Goal: Obtain resource: Download file/media

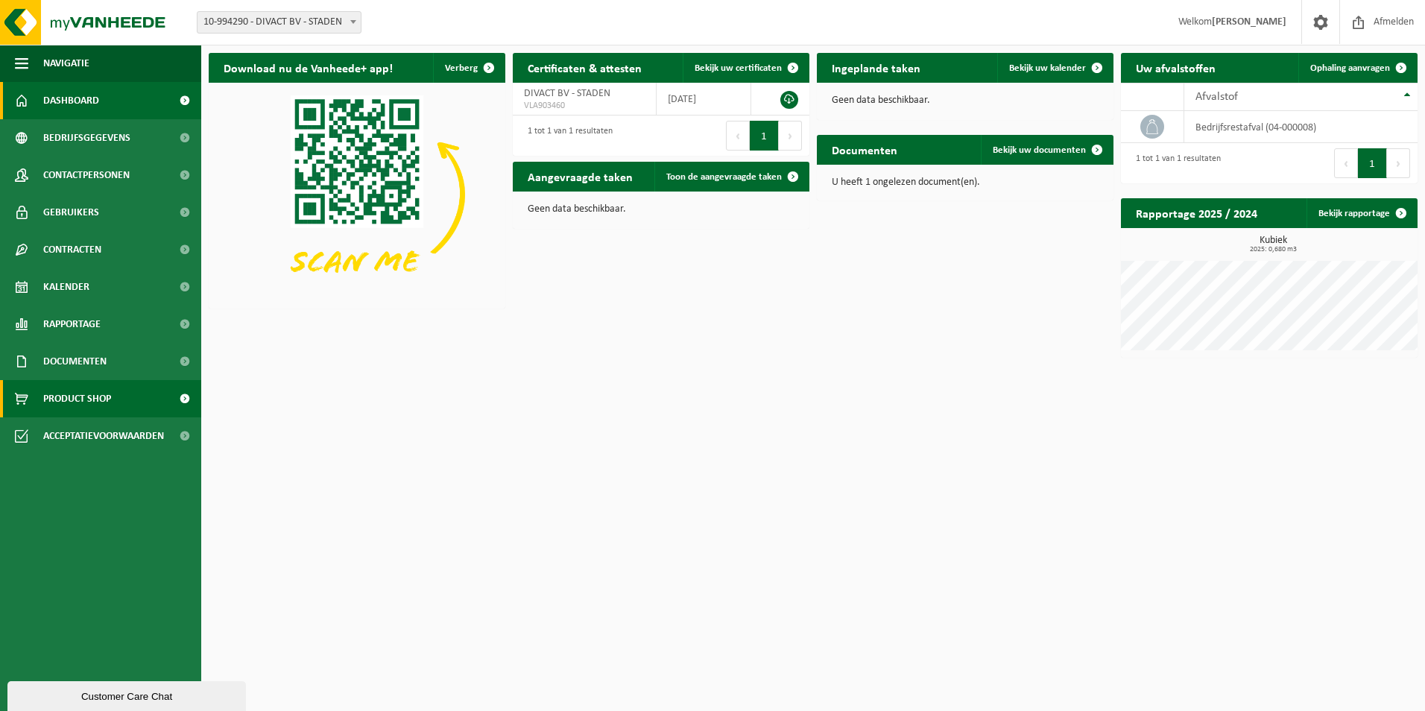
click at [66, 395] on span "Product Shop" at bounding box center [77, 398] width 68 height 37
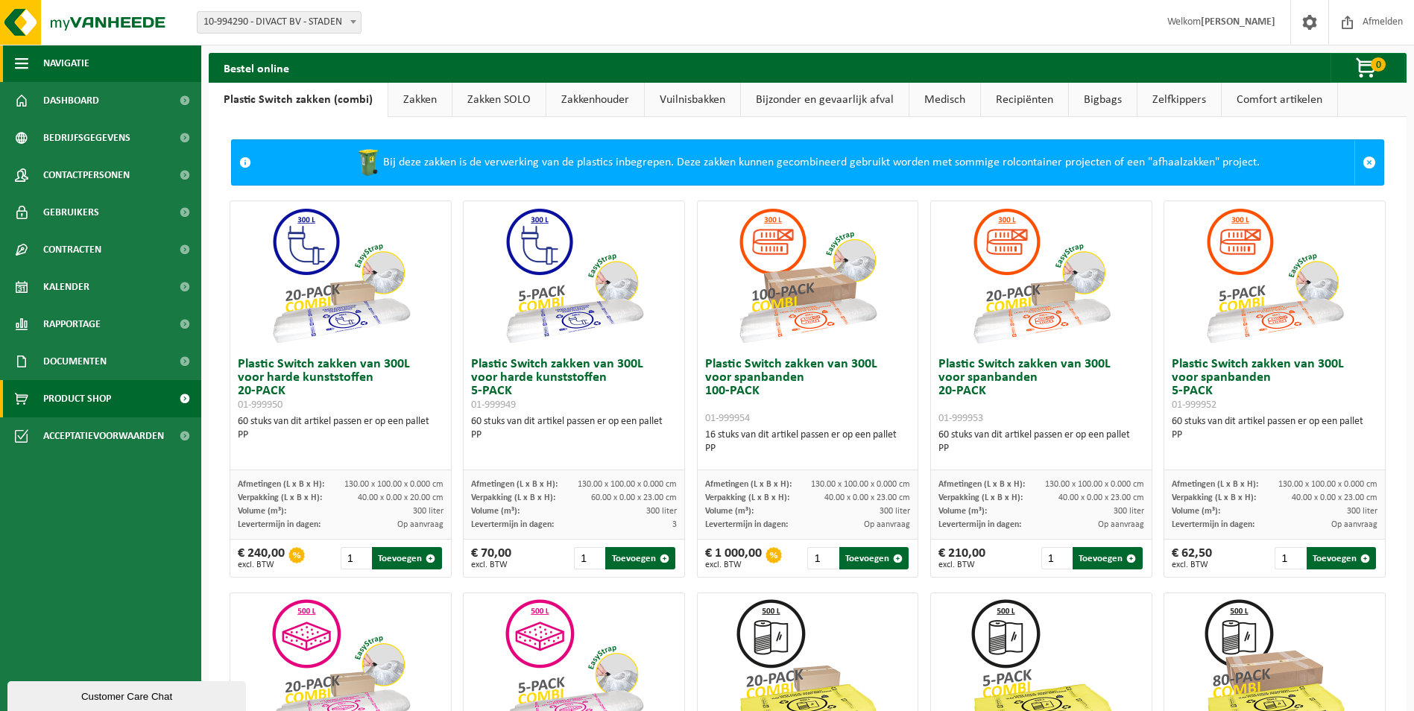
drag, startPoint x: 78, startPoint y: 67, endPoint x: 78, endPoint y: 76, distance: 8.9
click at [78, 67] on span "Navigatie" at bounding box center [66, 63] width 46 height 37
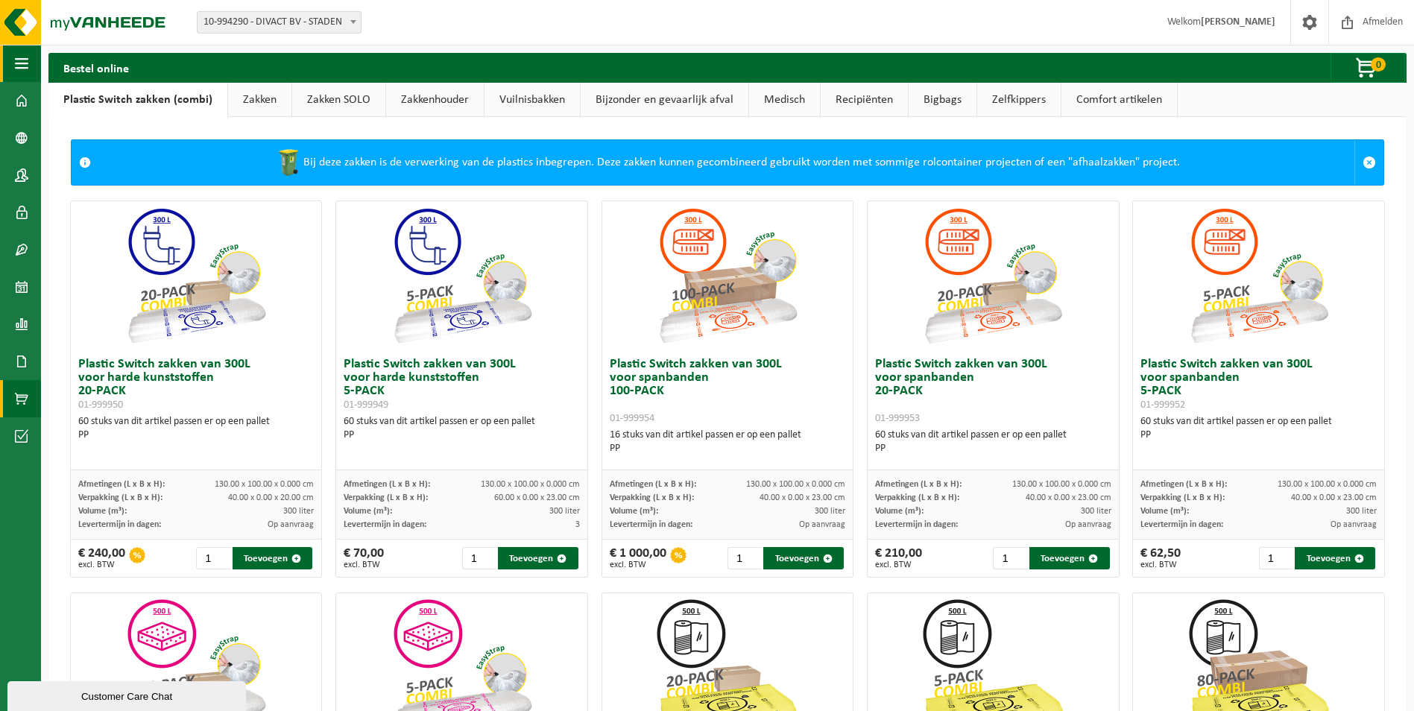
click at [22, 57] on span "button" at bounding box center [21, 63] width 13 height 37
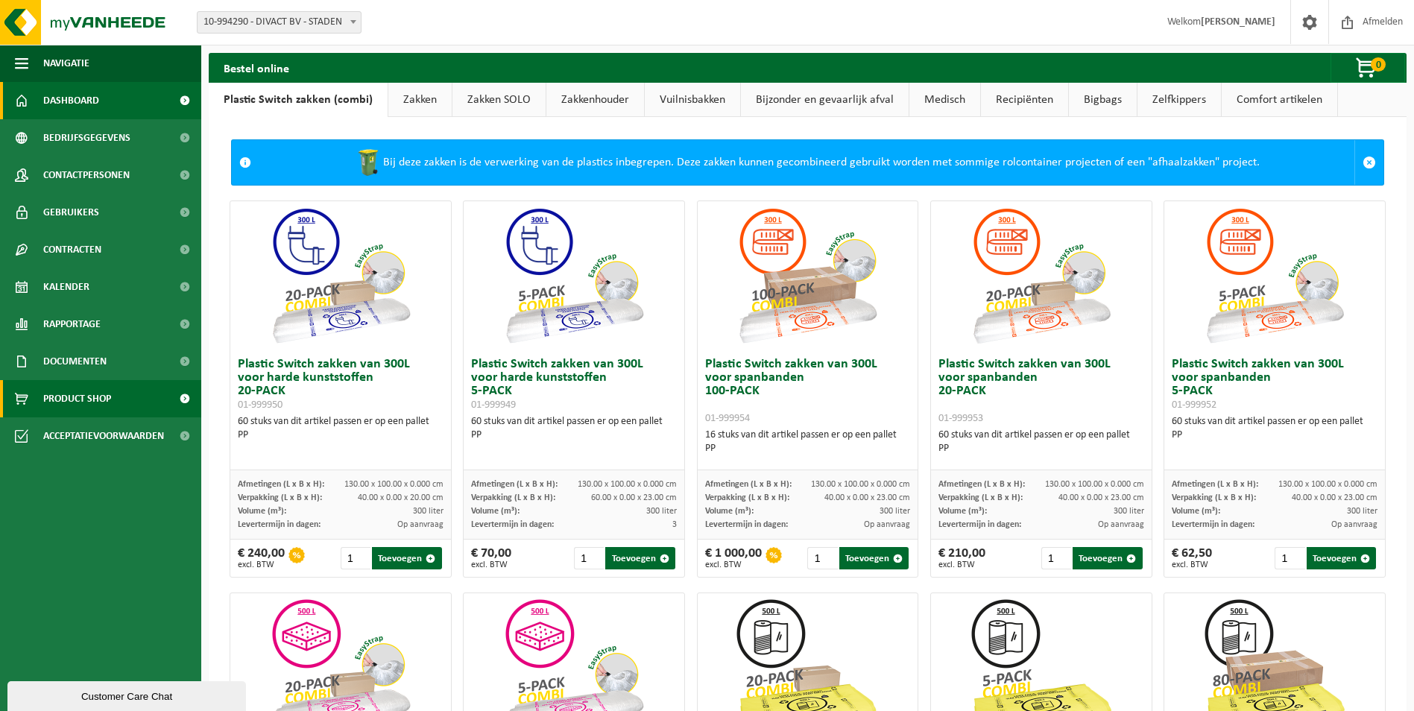
click at [59, 91] on span "Dashboard" at bounding box center [71, 100] width 56 height 37
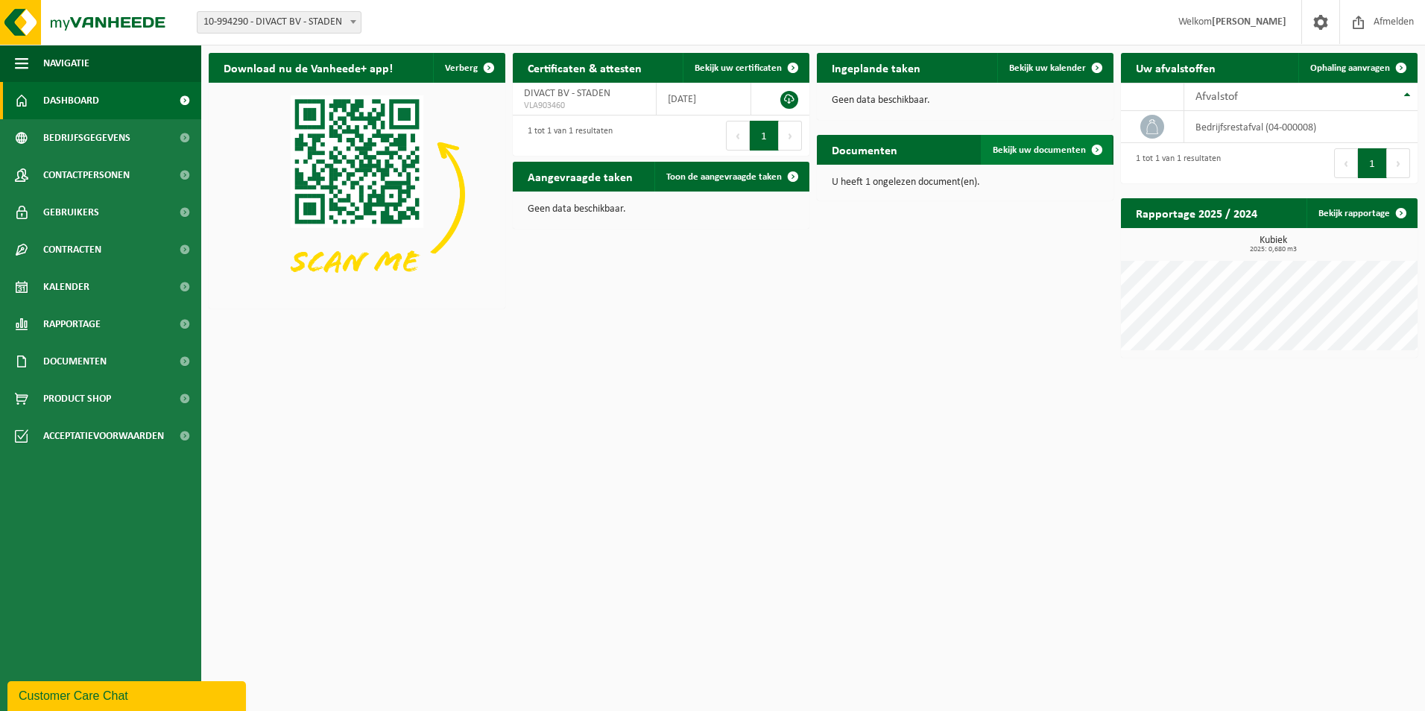
click at [1093, 145] on span at bounding box center [1097, 150] width 30 height 30
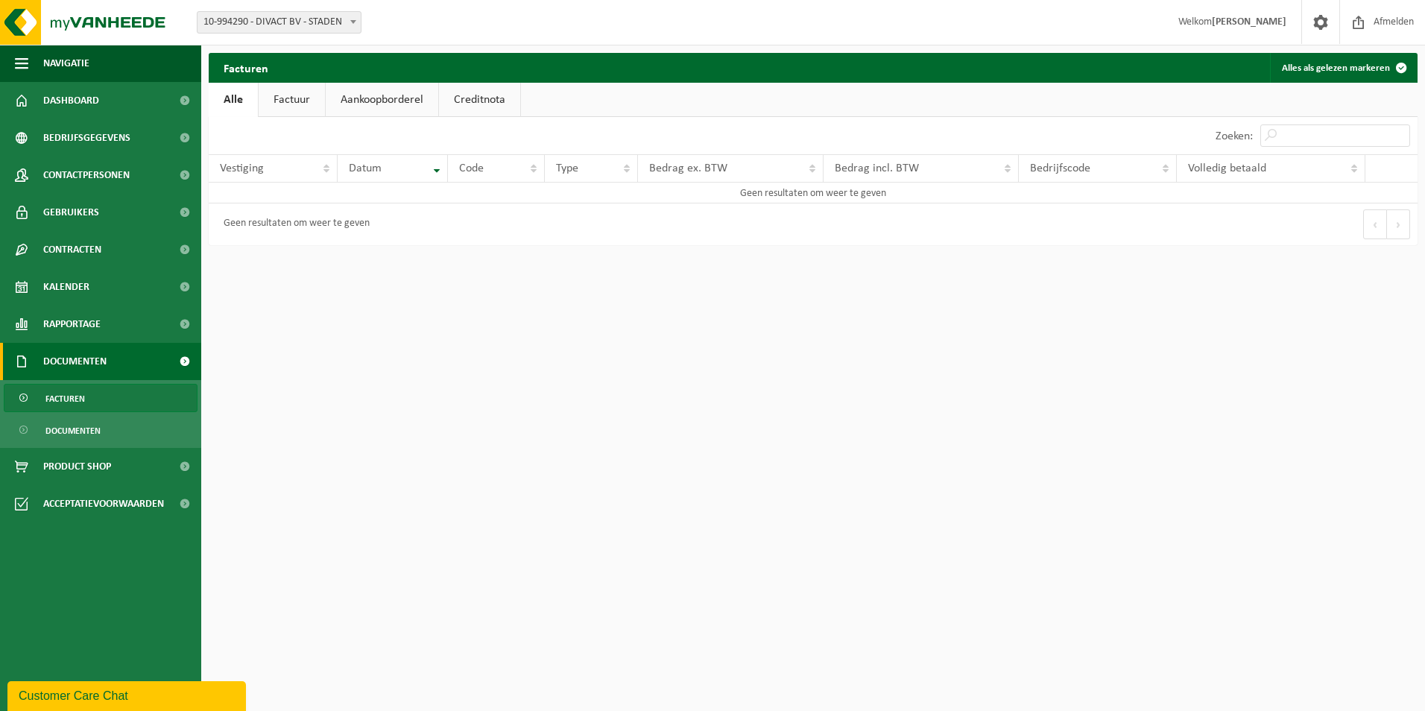
click at [302, 101] on link "Factuur" at bounding box center [292, 100] width 66 height 34
click at [354, 100] on link "Aankoopborderel" at bounding box center [383, 100] width 113 height 34
click at [492, 98] on link "Creditnota" at bounding box center [486, 100] width 81 height 34
click at [230, 102] on link "Alle" at bounding box center [233, 100] width 48 height 34
click at [71, 101] on span "Dashboard" at bounding box center [71, 100] width 56 height 37
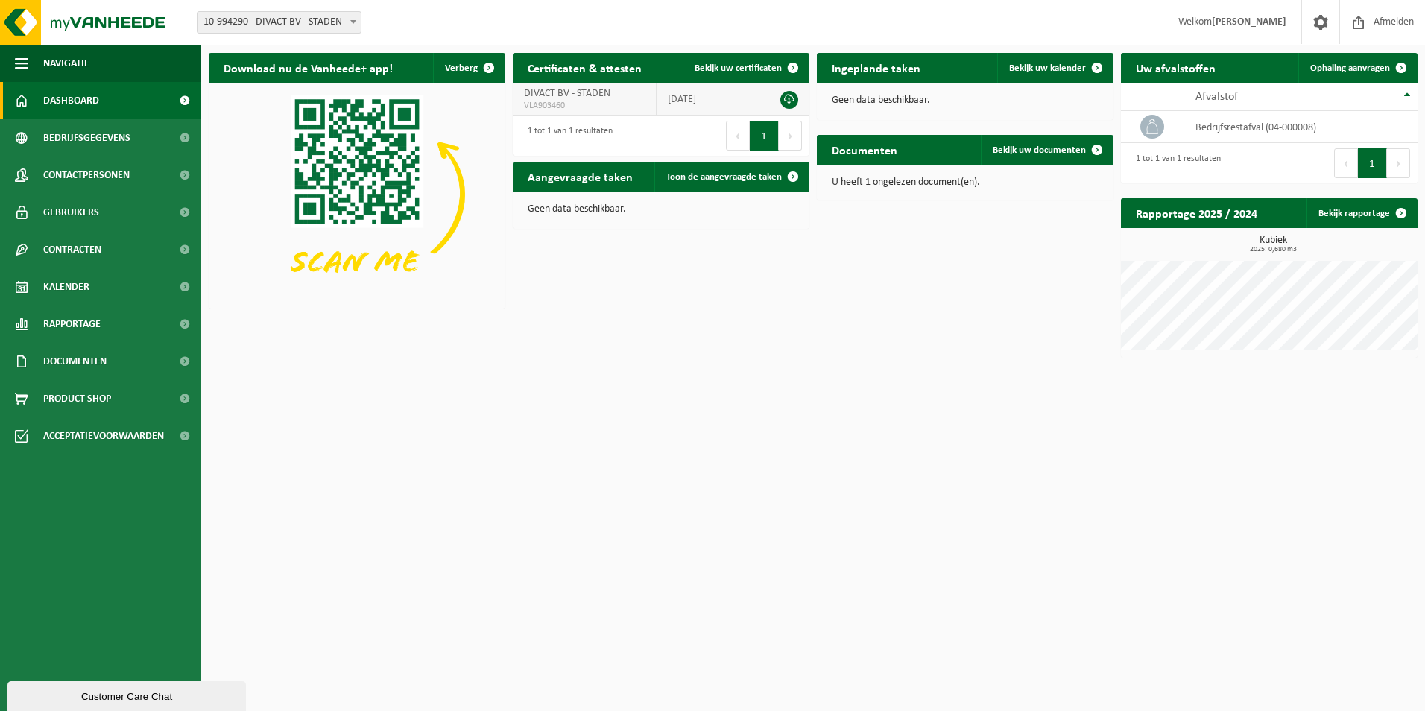
click at [568, 107] on span "VLA903460" at bounding box center [584, 106] width 121 height 12
click at [729, 72] on span "Bekijk uw certificaten" at bounding box center [738, 68] width 87 height 10
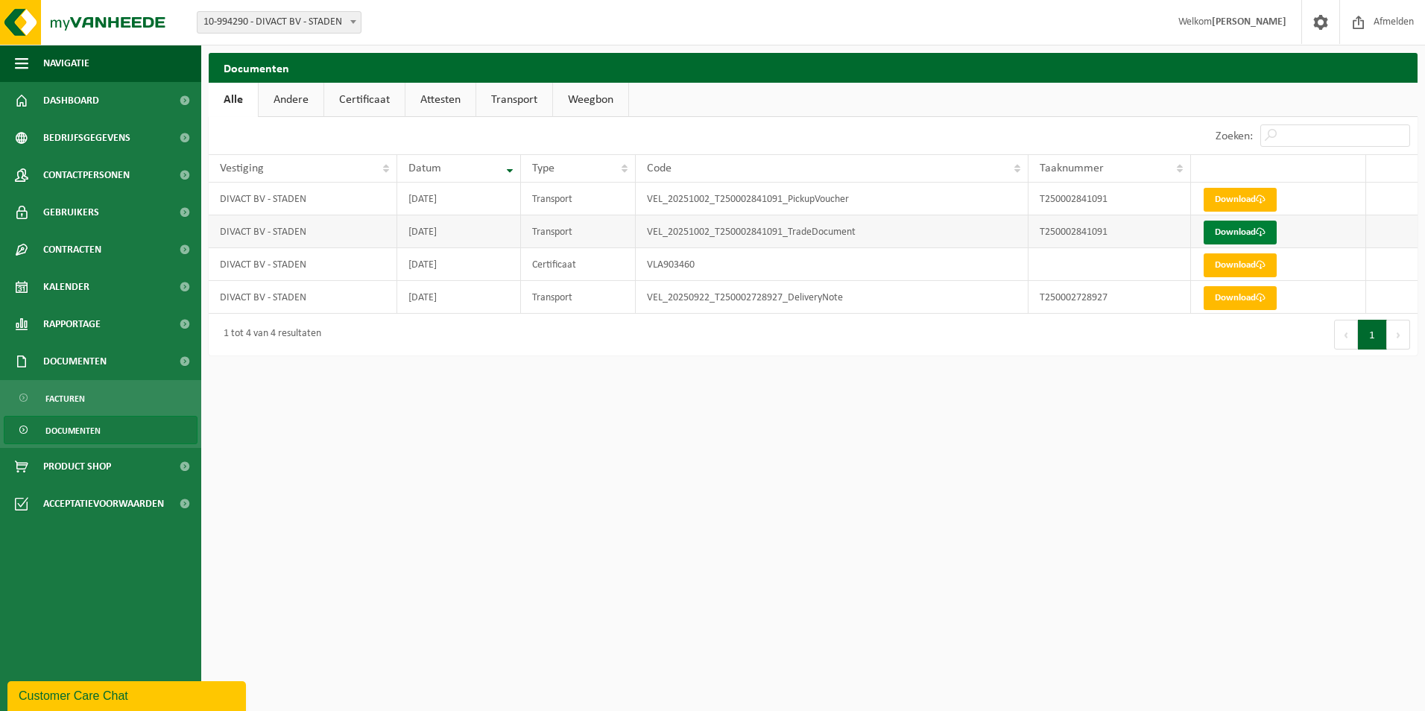
click at [1230, 230] on link "Download" at bounding box center [1240, 233] width 73 height 24
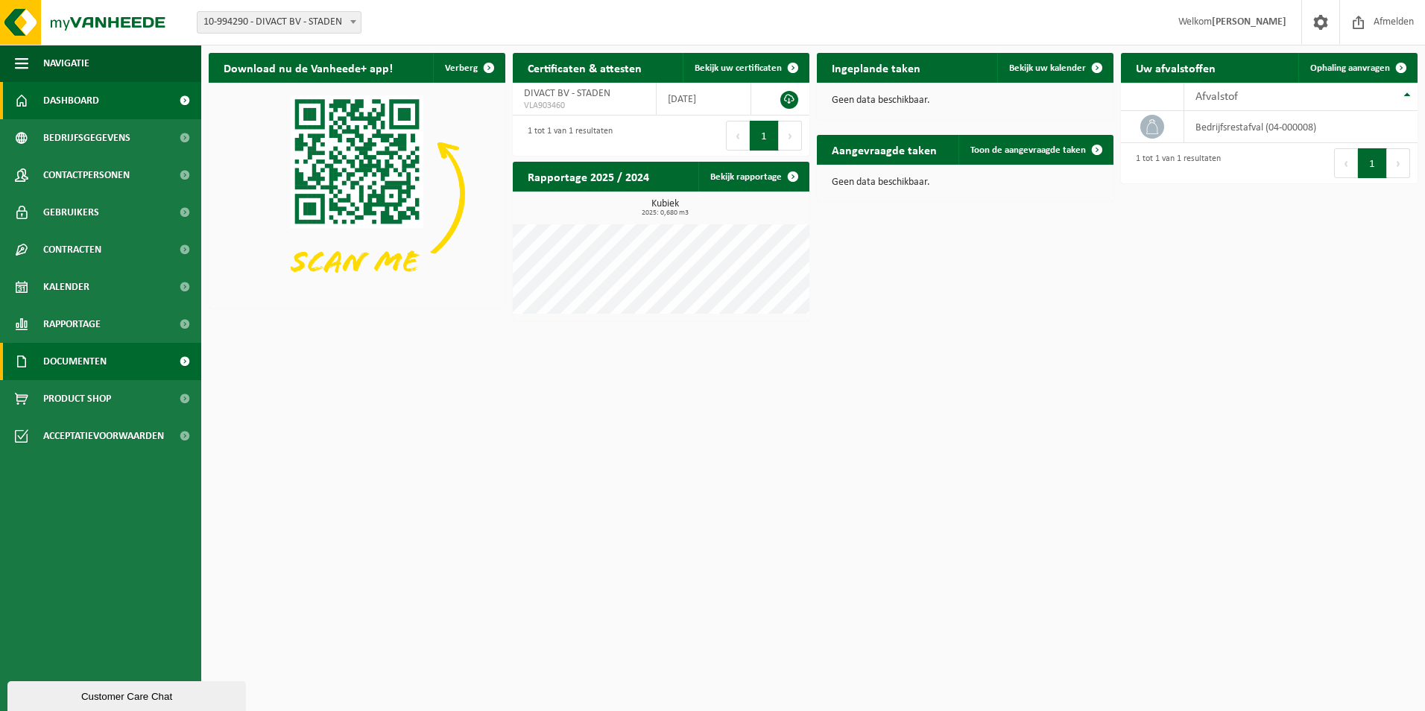
click at [75, 353] on span "Documenten" at bounding box center [74, 361] width 63 height 37
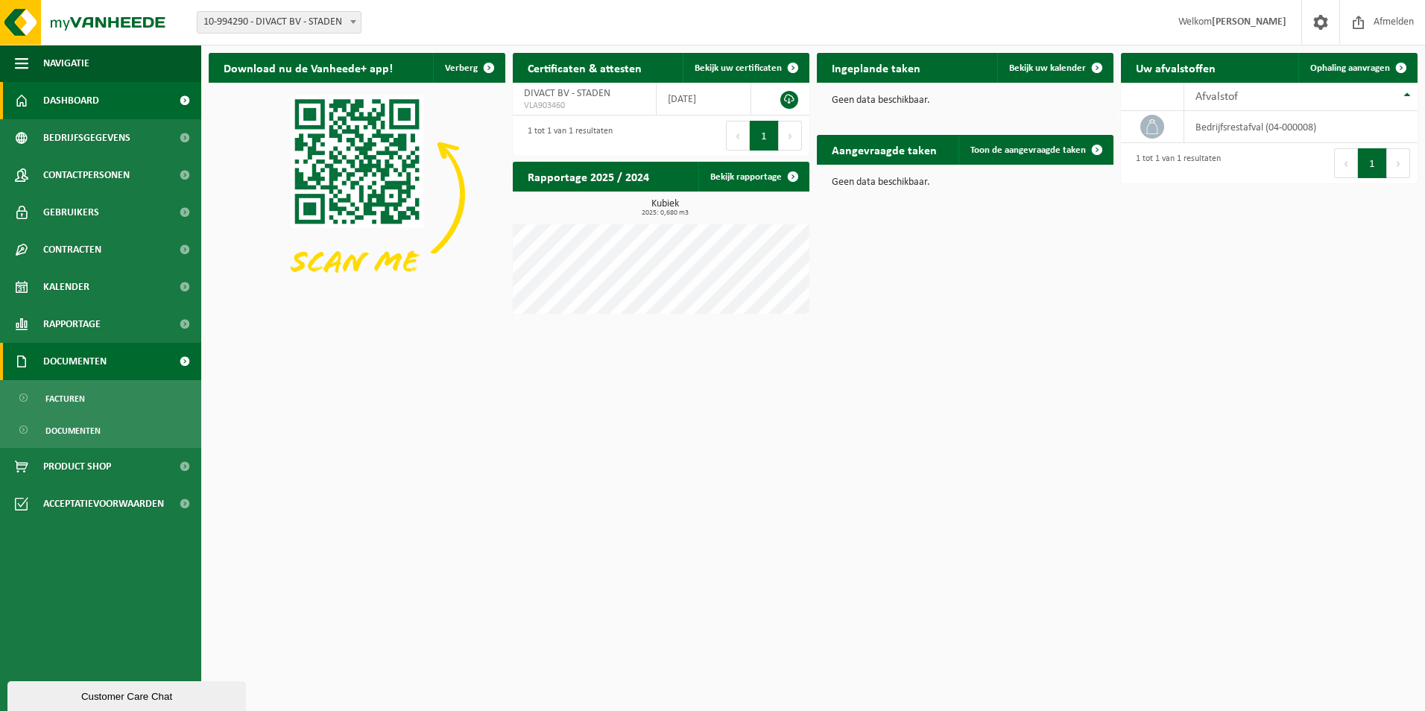
click at [68, 361] on span "Documenten" at bounding box center [74, 361] width 63 height 37
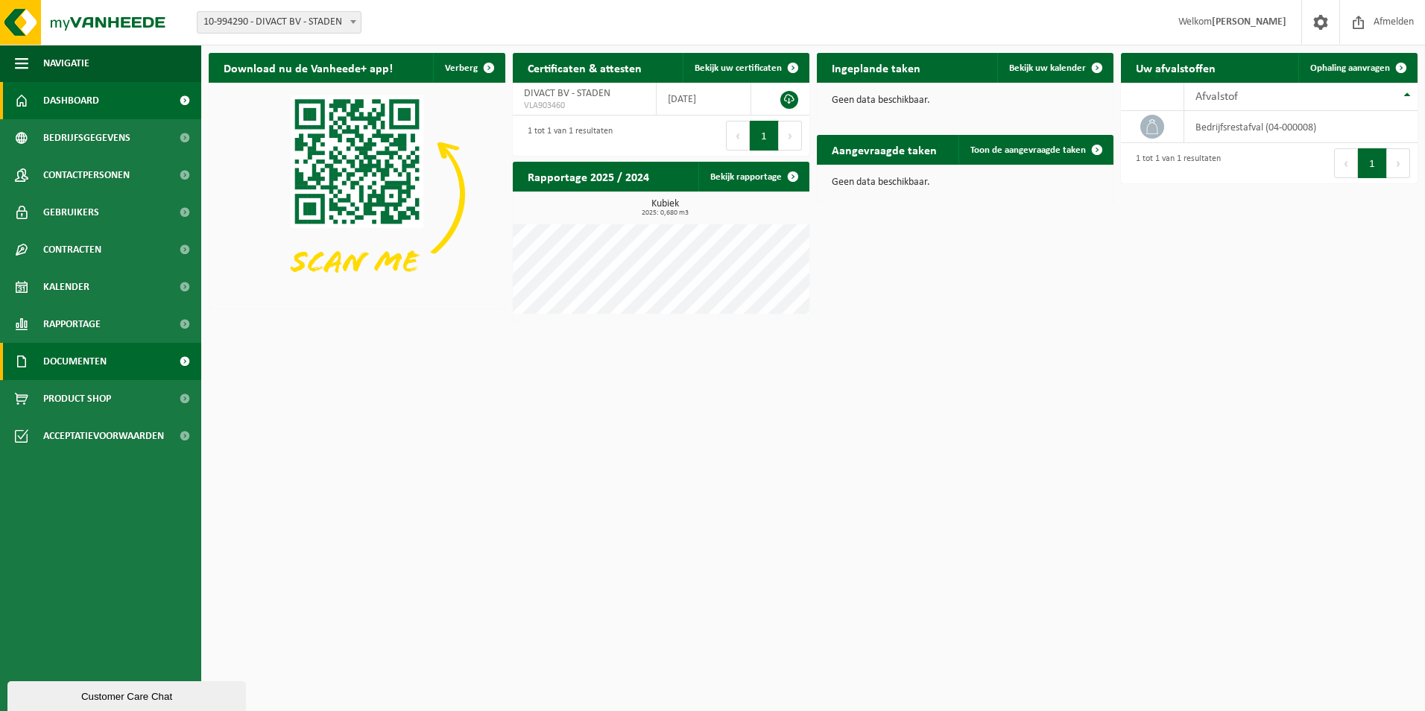
click at [68, 361] on span "Documenten" at bounding box center [74, 361] width 63 height 37
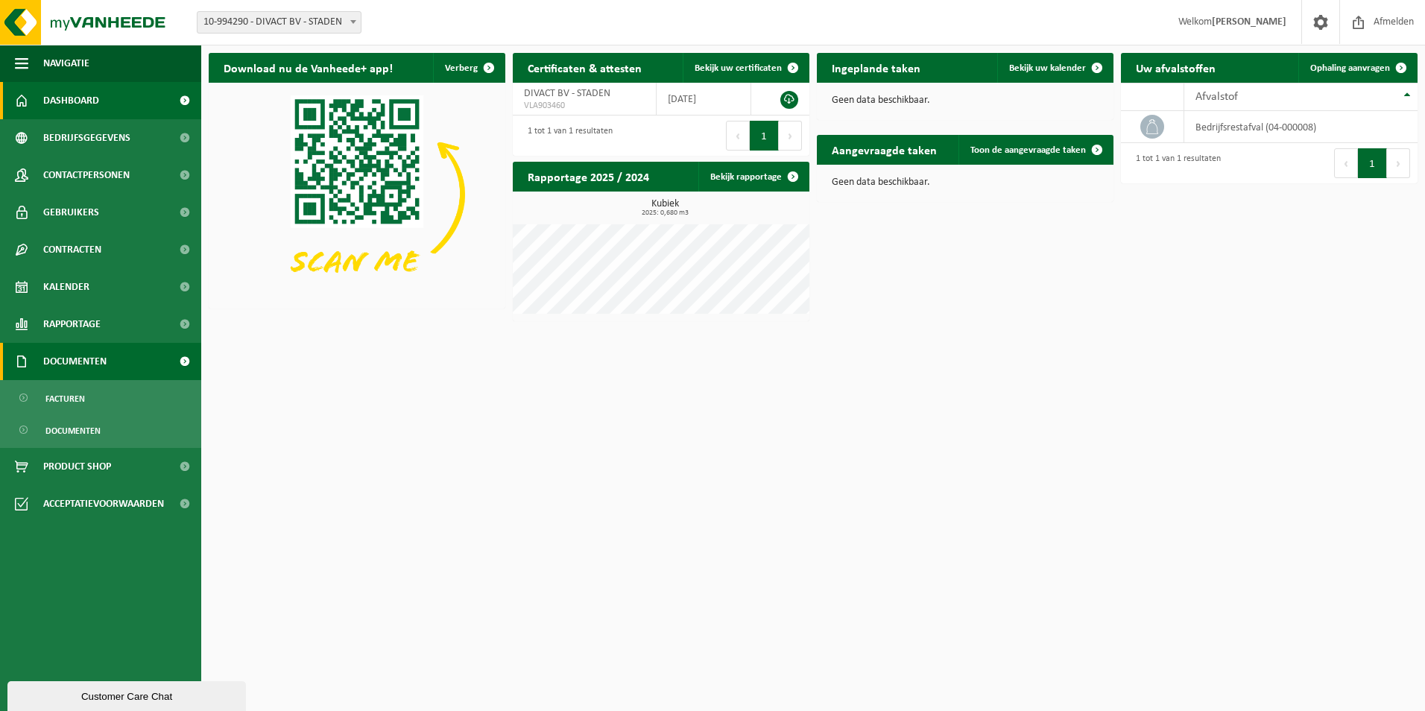
click at [68, 361] on span "Documenten" at bounding box center [74, 361] width 63 height 37
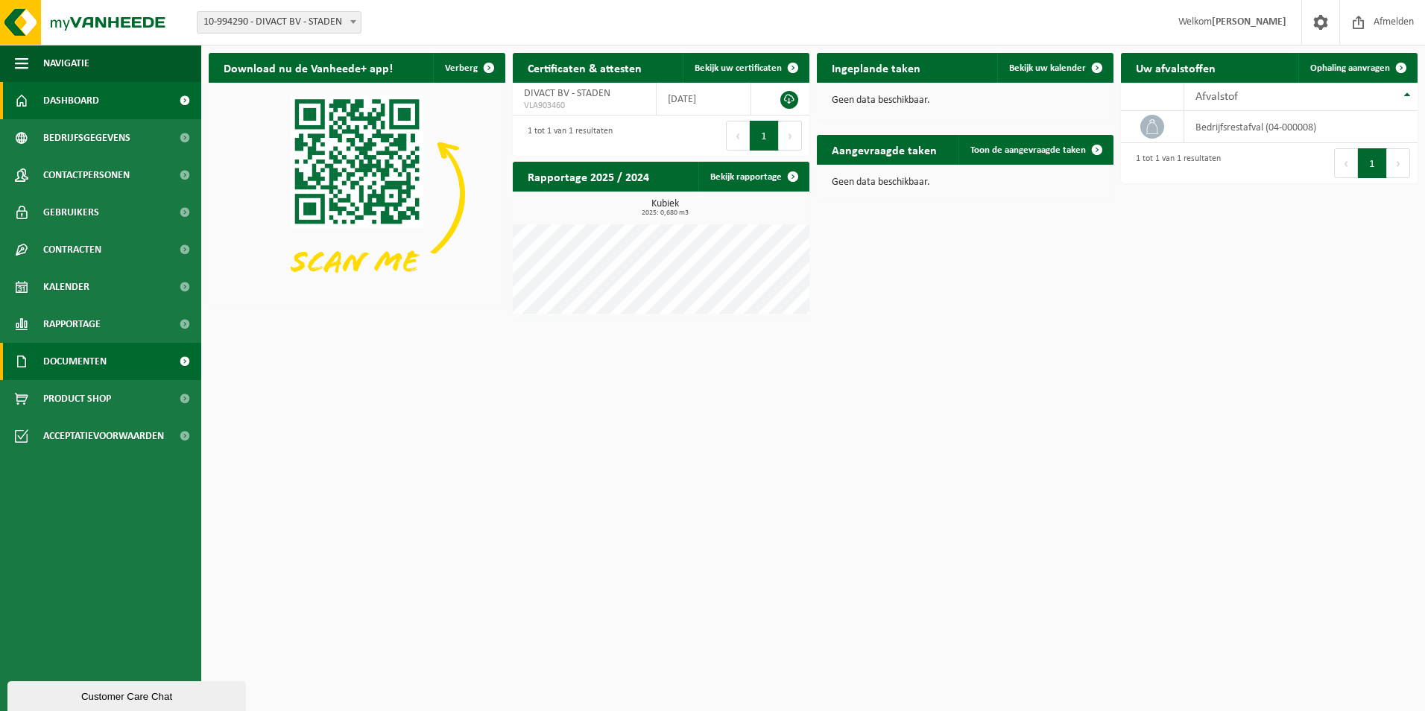
click at [68, 361] on span "Documenten" at bounding box center [74, 361] width 63 height 37
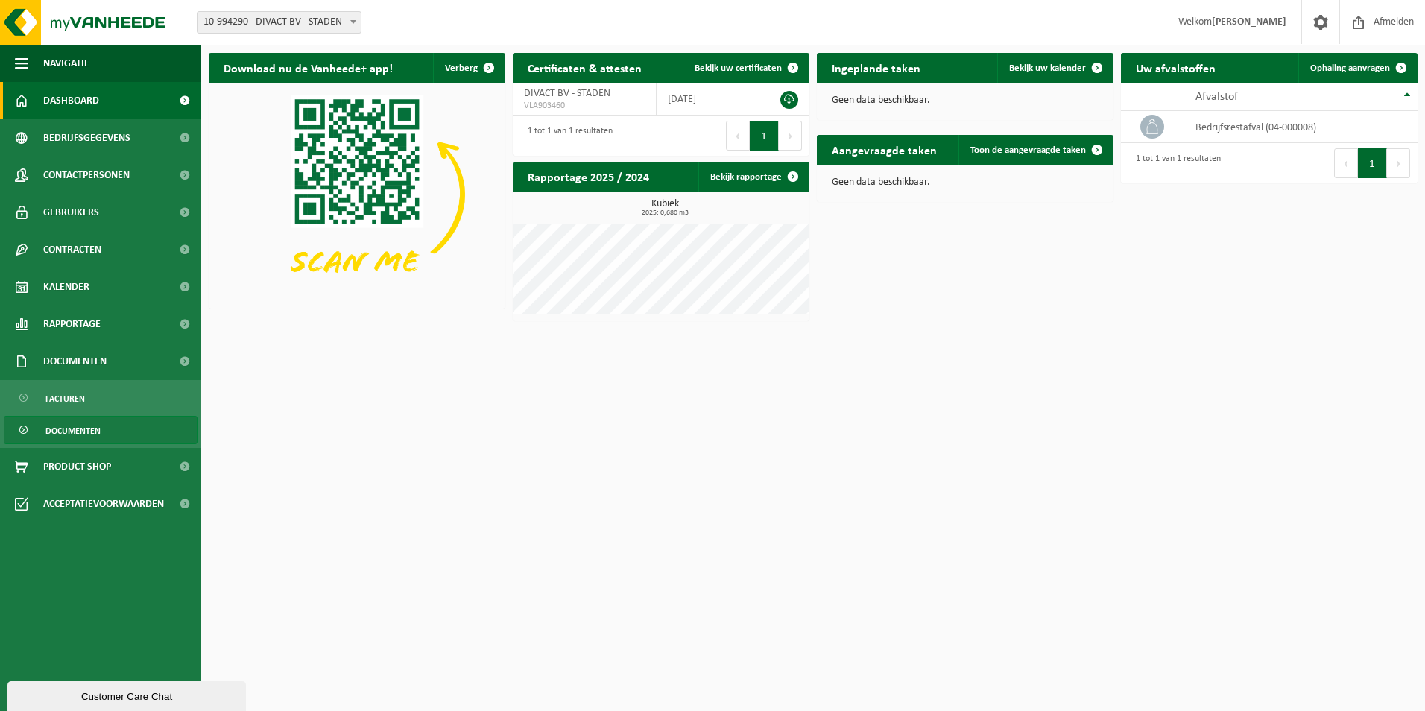
click at [72, 433] on span "Documenten" at bounding box center [72, 431] width 55 height 28
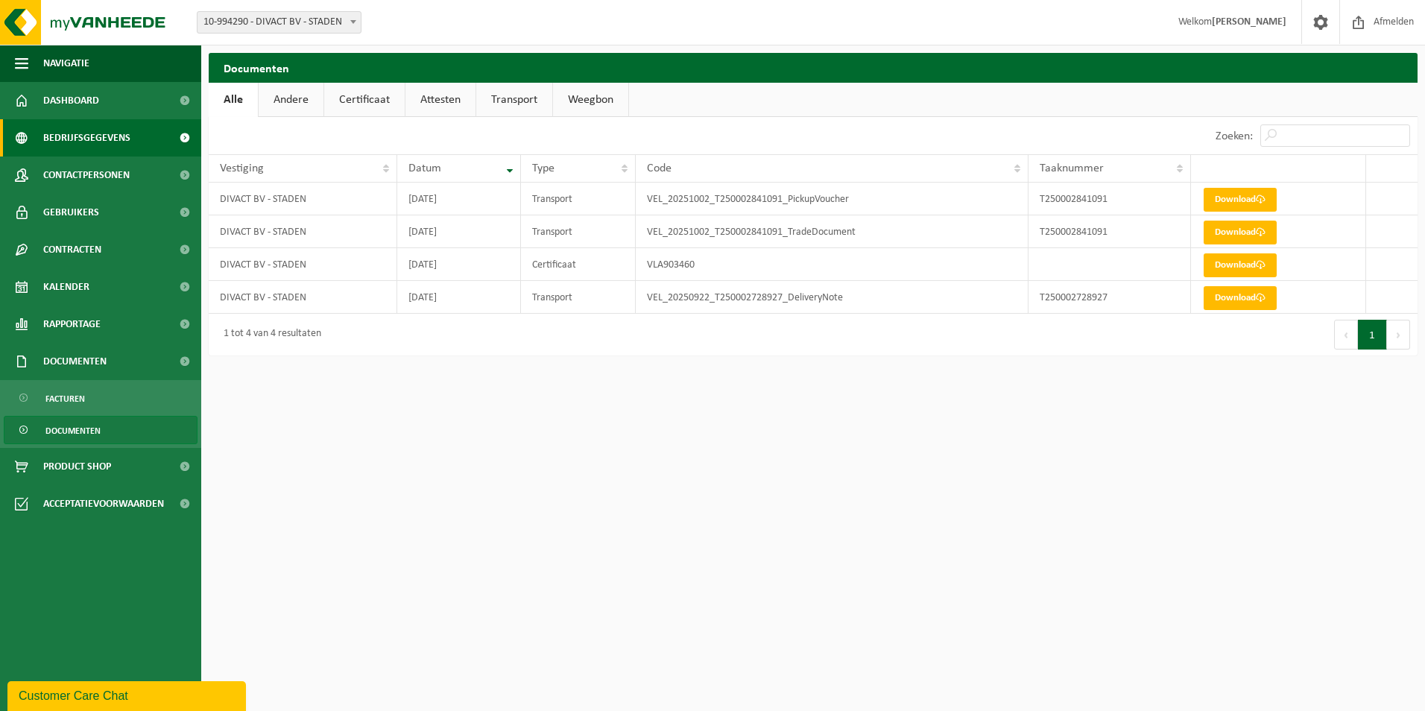
click at [92, 140] on span "Bedrijfsgegevens" at bounding box center [86, 137] width 87 height 37
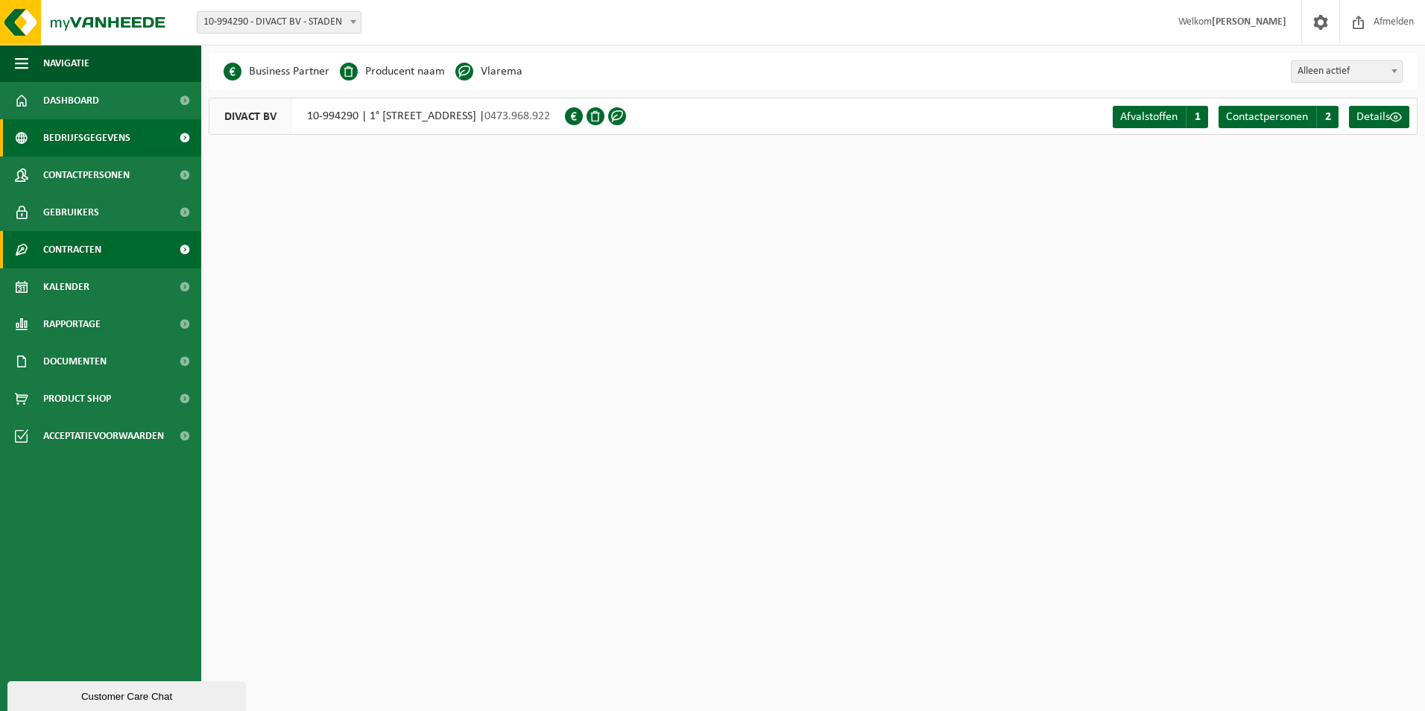
click at [81, 256] on span "Contracten" at bounding box center [72, 249] width 58 height 37
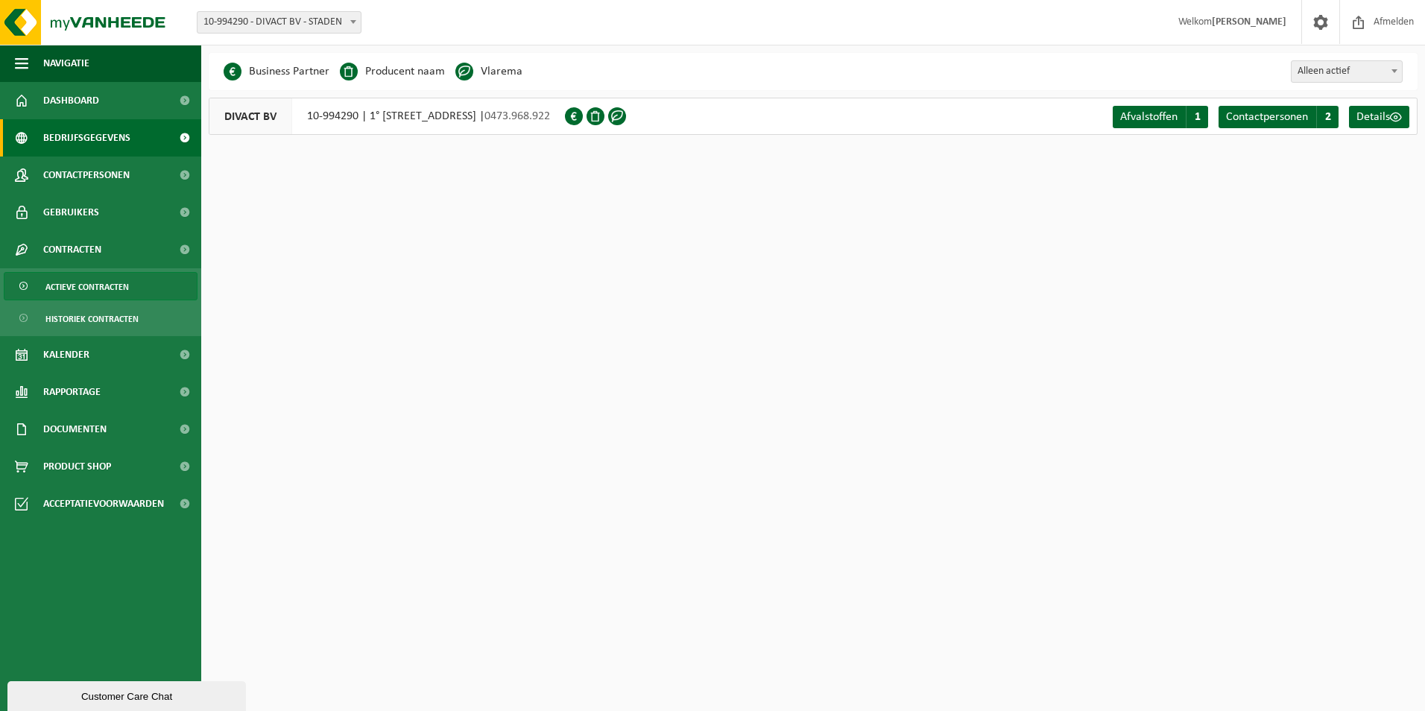
click at [82, 285] on span "Actieve contracten" at bounding box center [86, 287] width 83 height 28
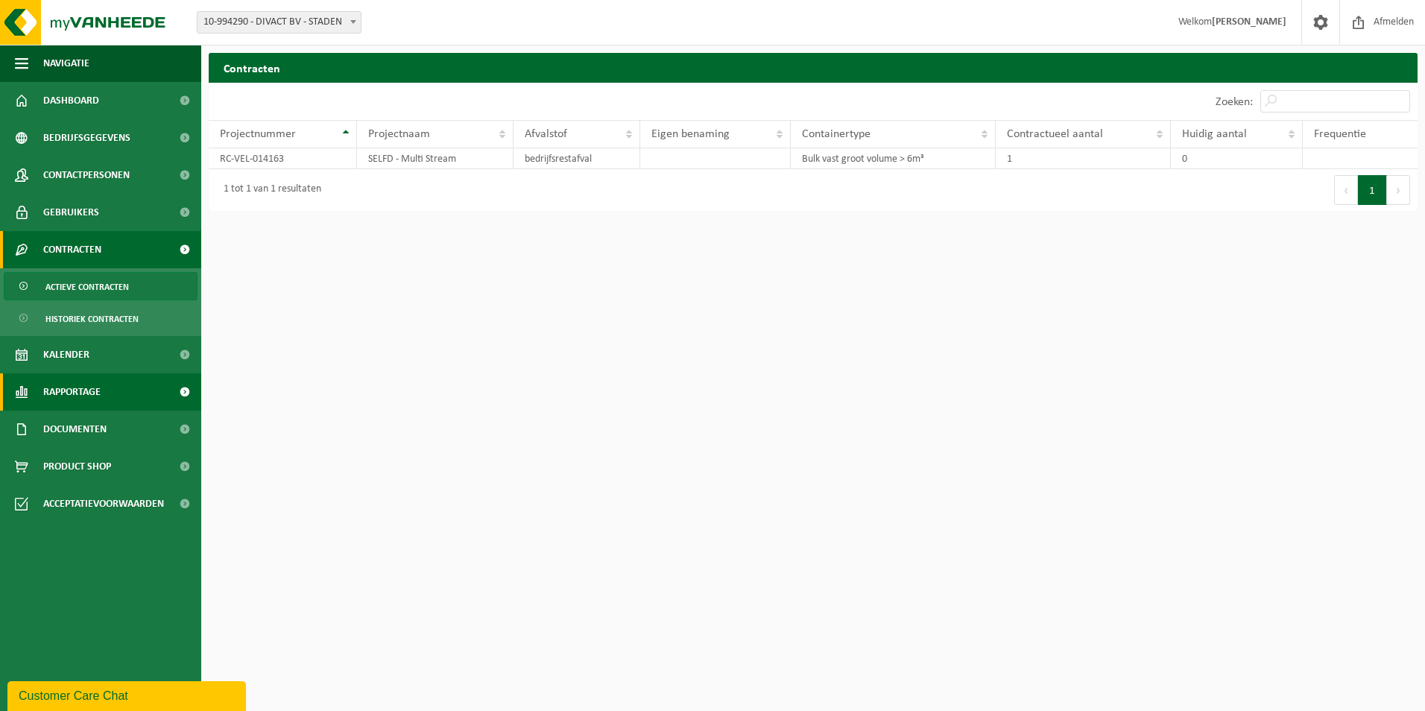
click at [75, 388] on span "Rapportage" at bounding box center [71, 391] width 57 height 37
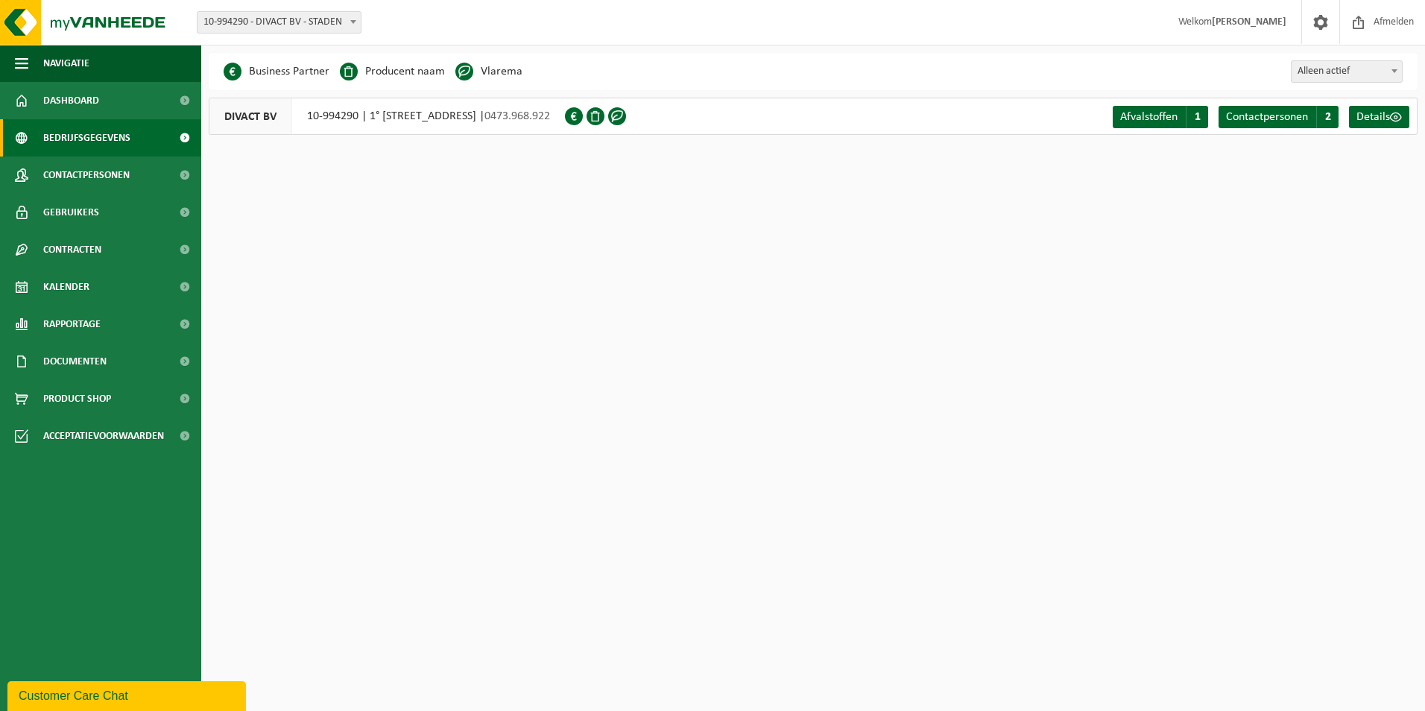
click at [230, 113] on span "DIVACT BV" at bounding box center [250, 116] width 83 height 36
click at [1366, 111] on span "Details" at bounding box center [1374, 117] width 34 height 12
